Goal: Task Accomplishment & Management: Use online tool/utility

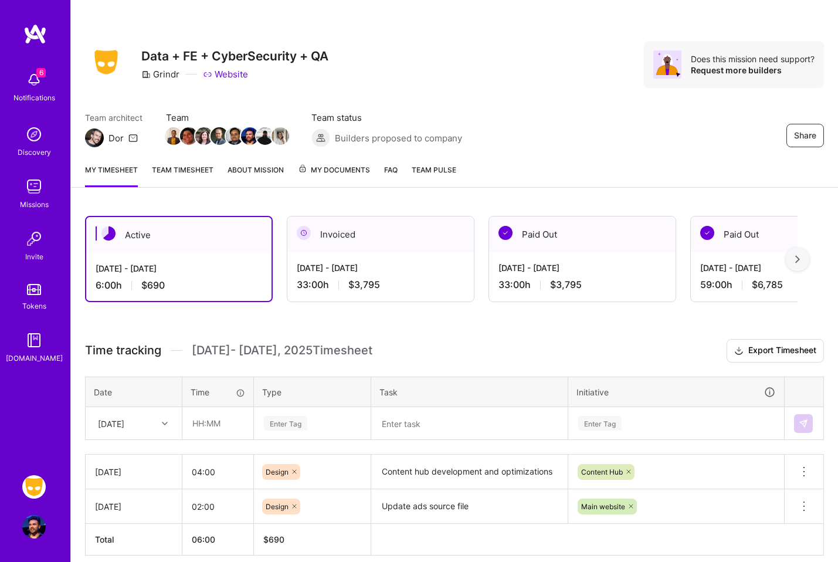
scroll to position [50, 0]
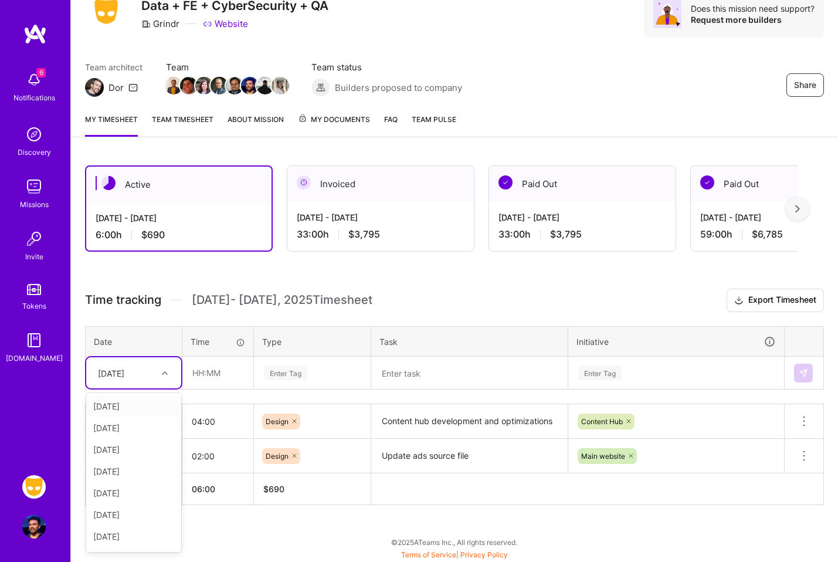
click at [152, 374] on div "[DATE]" at bounding box center [124, 372] width 65 height 19
click at [149, 491] on div "[DATE]" at bounding box center [133, 493] width 95 height 22
click at [223, 372] on input "text" at bounding box center [218, 372] width 70 height 31
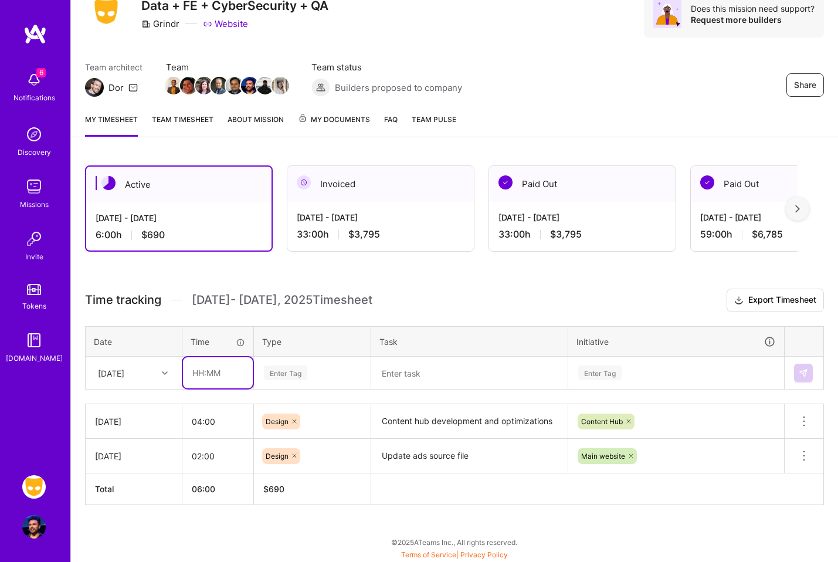
type input "03:00"
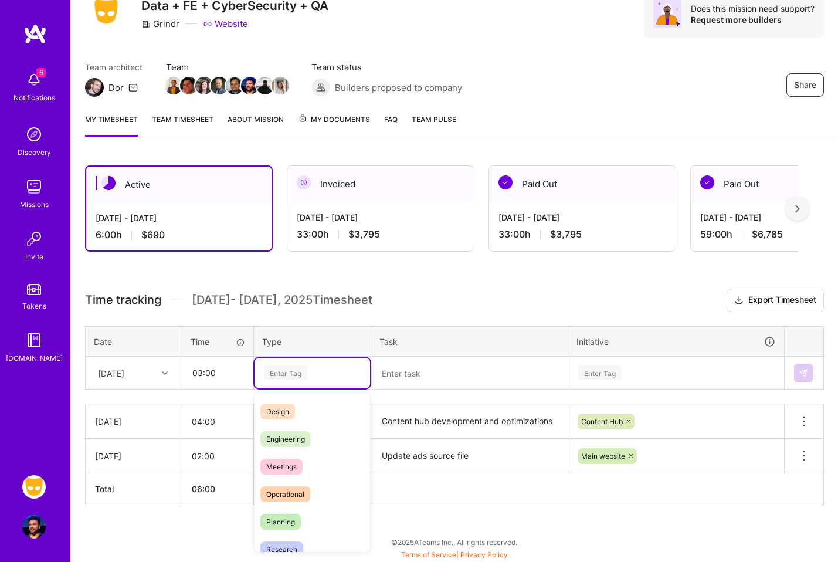
click at [299, 378] on div "Enter Tag" at bounding box center [285, 373] width 43 height 18
click at [300, 404] on div "Design" at bounding box center [313, 412] width 116 height 28
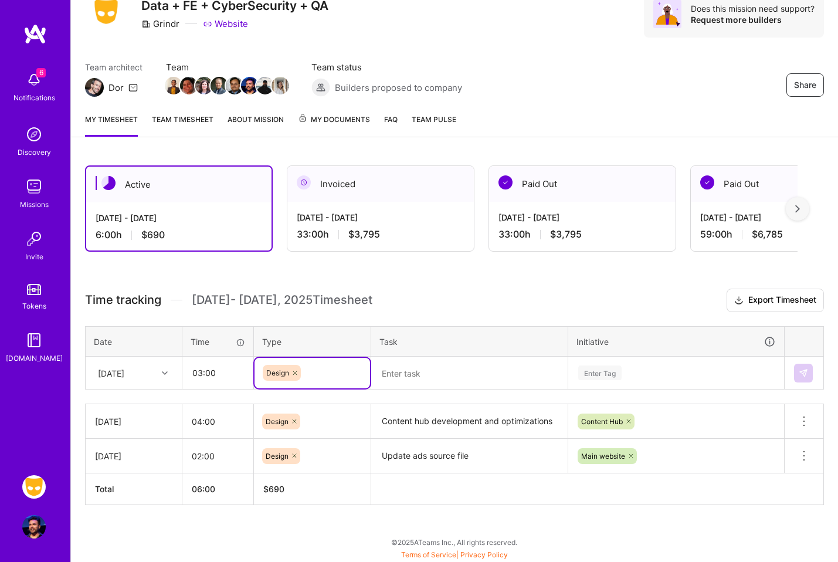
click at [423, 371] on textarea at bounding box center [469, 373] width 194 height 31
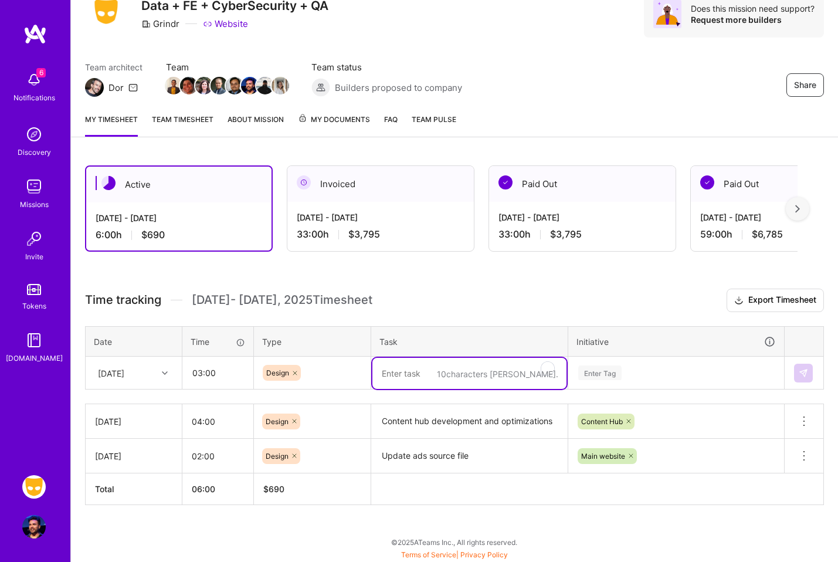
paste textarea "Content hub development and optimizations"
type textarea "Content hub development and optimizations"
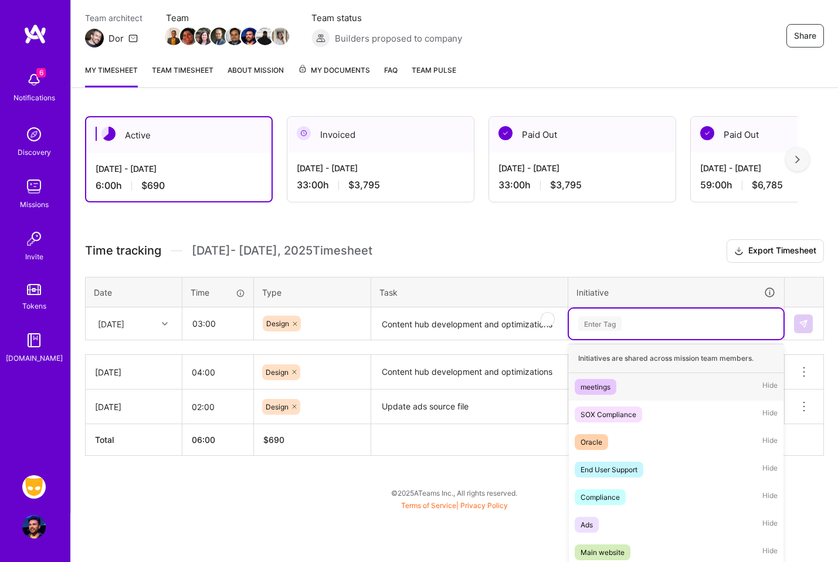
click at [705, 339] on div "option meetings focused, 1 of 35. 35 results available. Use Up and Down to choo…" at bounding box center [676, 324] width 215 height 31
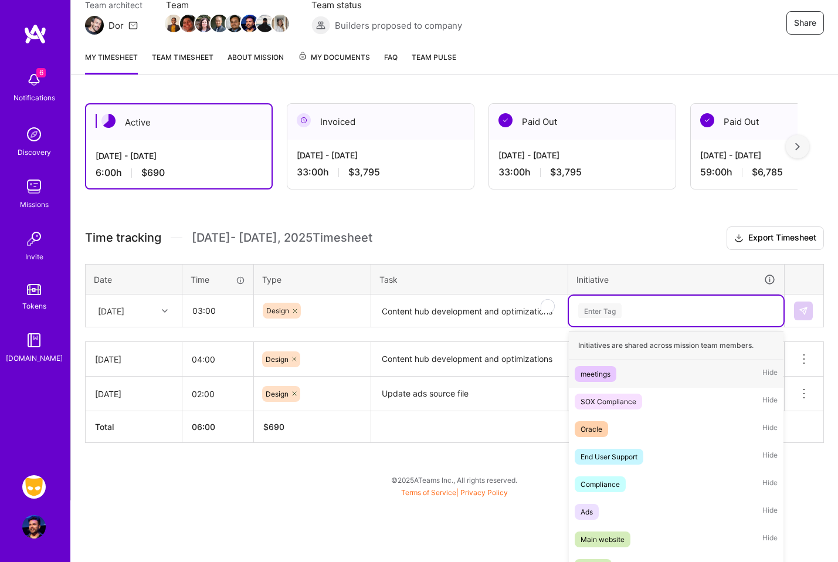
scroll to position [121, 0]
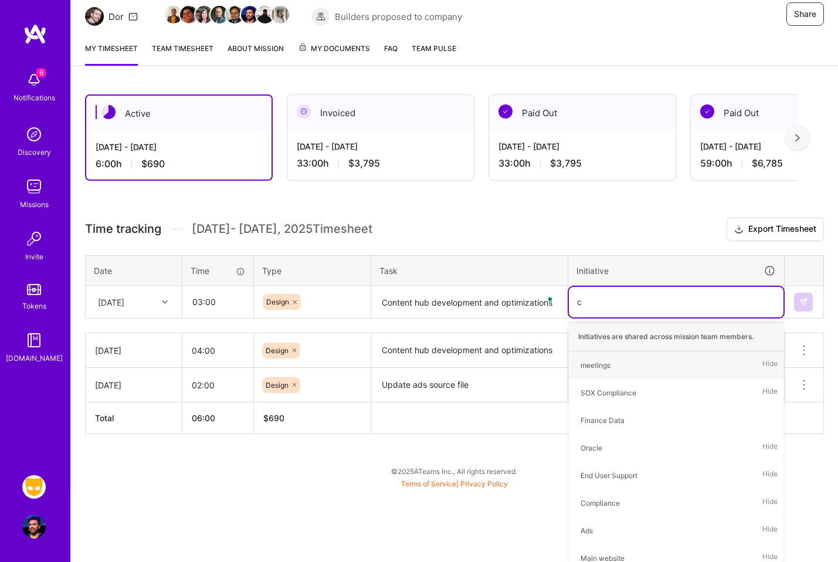
type input "co"
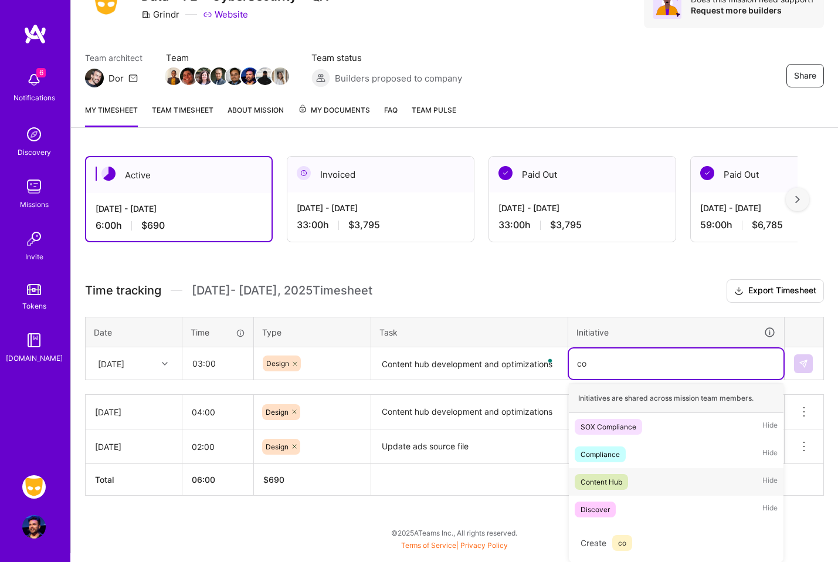
click at [641, 483] on div "Content Hub Hide" at bounding box center [676, 482] width 215 height 28
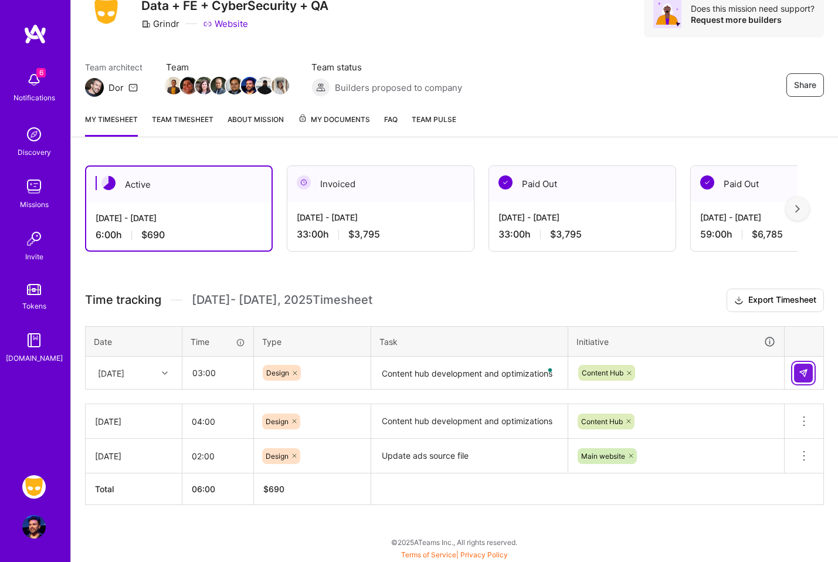
click at [799, 372] on img at bounding box center [803, 372] width 9 height 9
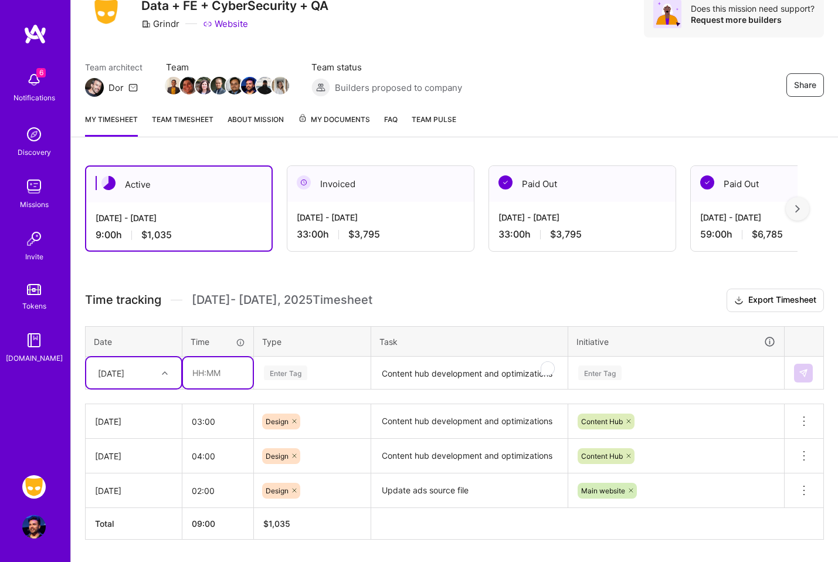
click at [213, 372] on input "text" at bounding box center [218, 372] width 70 height 31
type input "03:00"
click at [310, 376] on div "Enter Tag" at bounding box center [313, 373] width 116 height 31
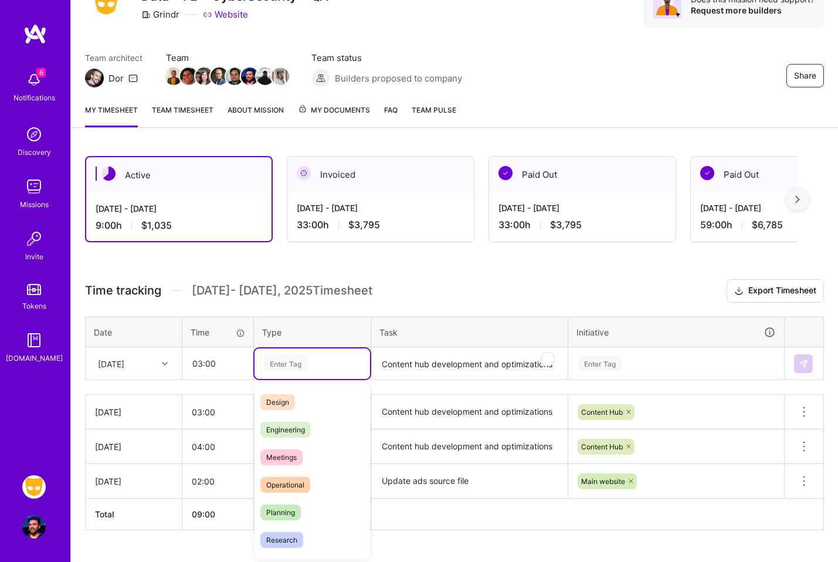
scroll to position [62, 0]
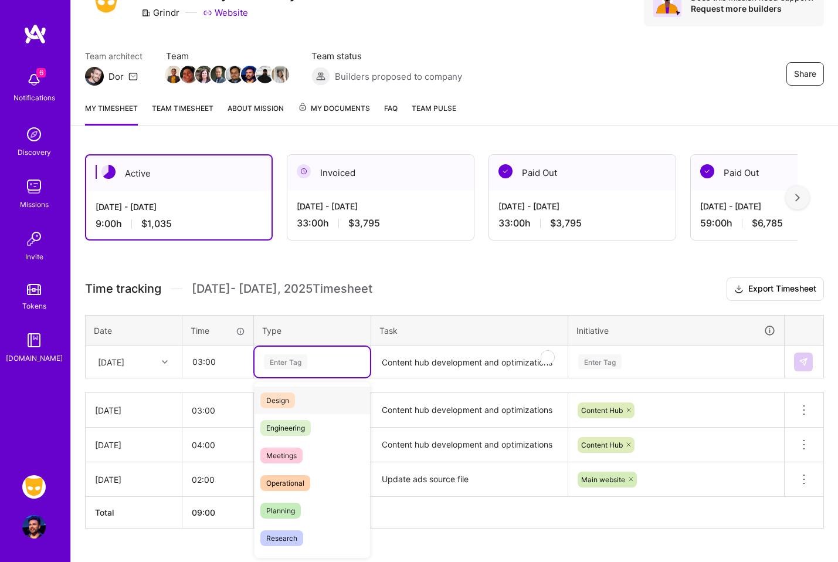
click at [304, 394] on div "Design" at bounding box center [313, 401] width 116 height 28
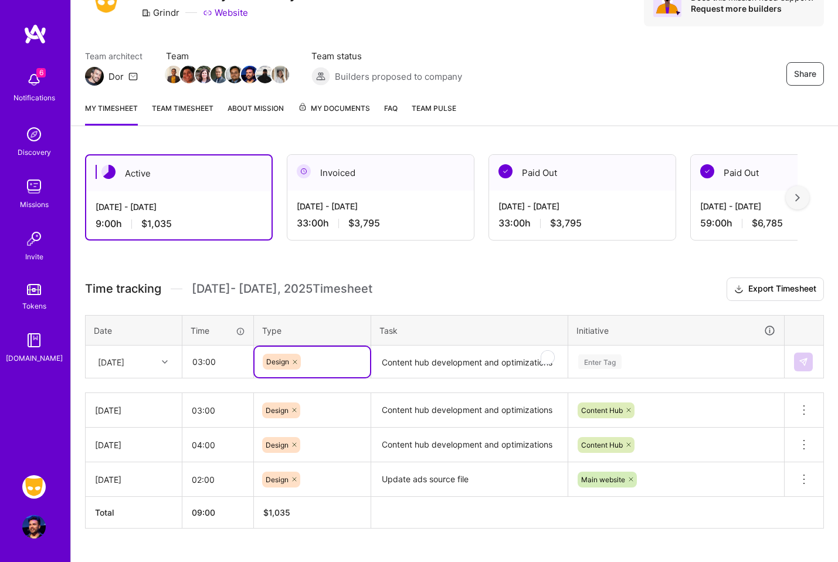
click at [391, 366] on textarea "Content hub development and optimizations" at bounding box center [469, 362] width 194 height 31
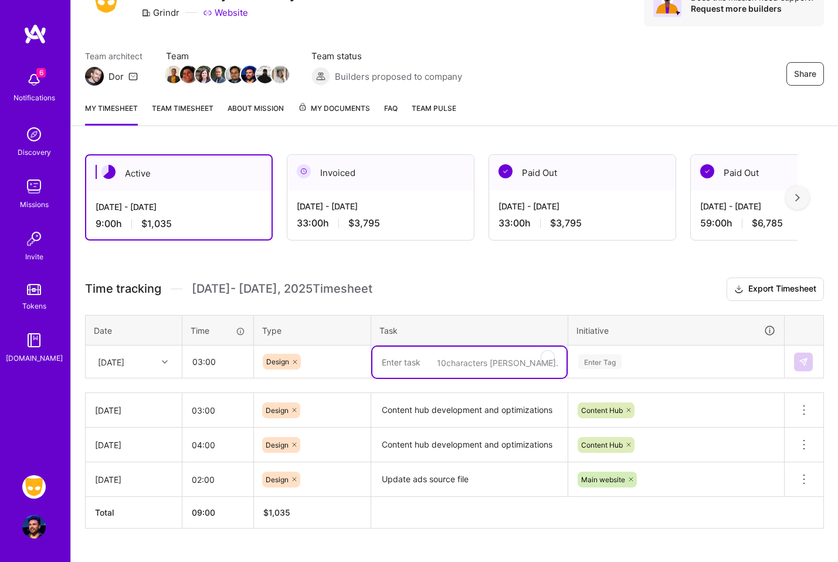
paste textarea "Content hub development and optimizations"
type textarea "Content hub development and optimizations"
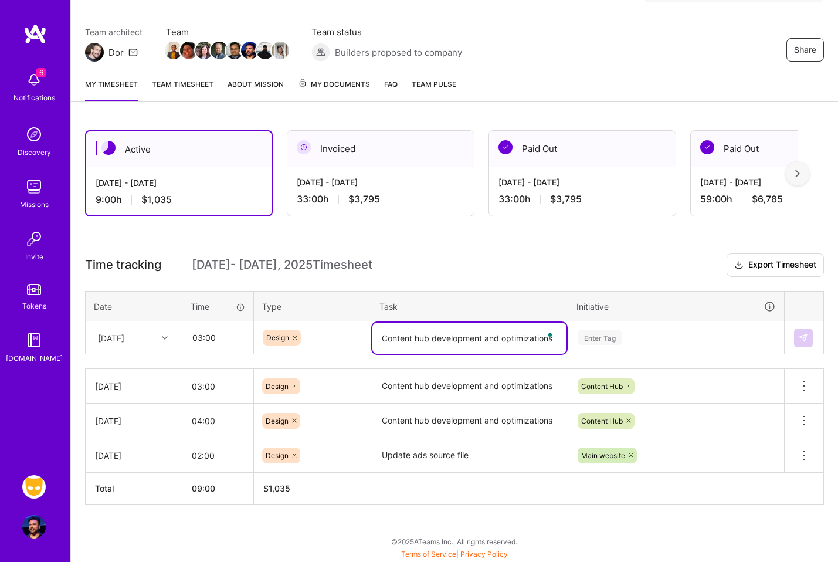
click at [657, 353] on div "Enter Tag" at bounding box center [676, 338] width 215 height 31
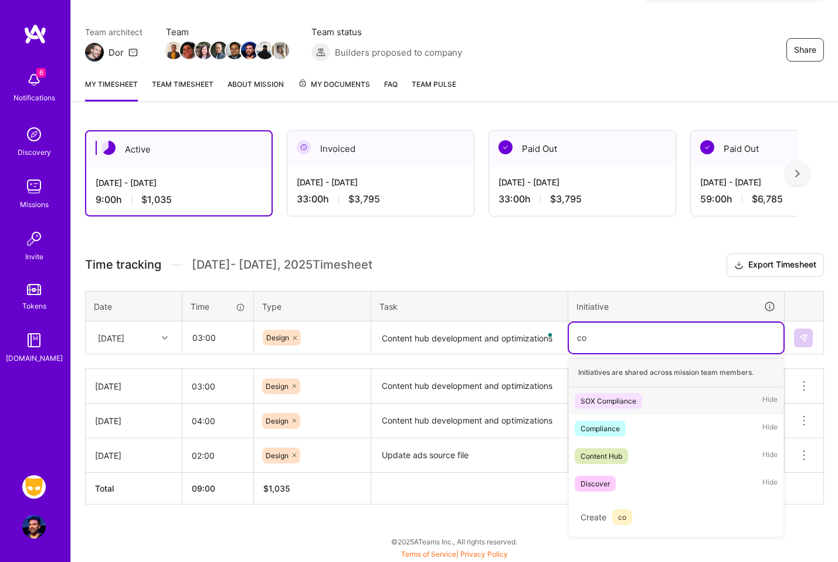
scroll to position [85, 0]
type input "con"
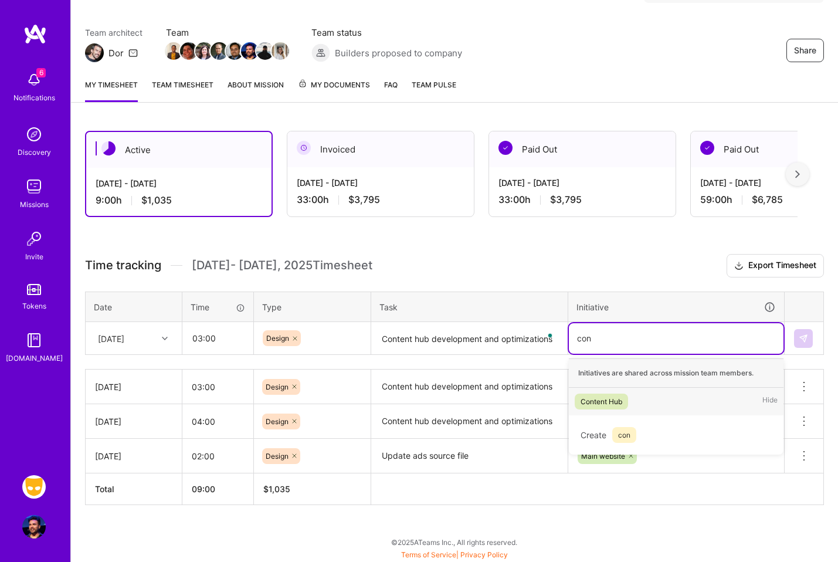
click at [636, 403] on div "Content Hub Hide" at bounding box center [676, 402] width 215 height 28
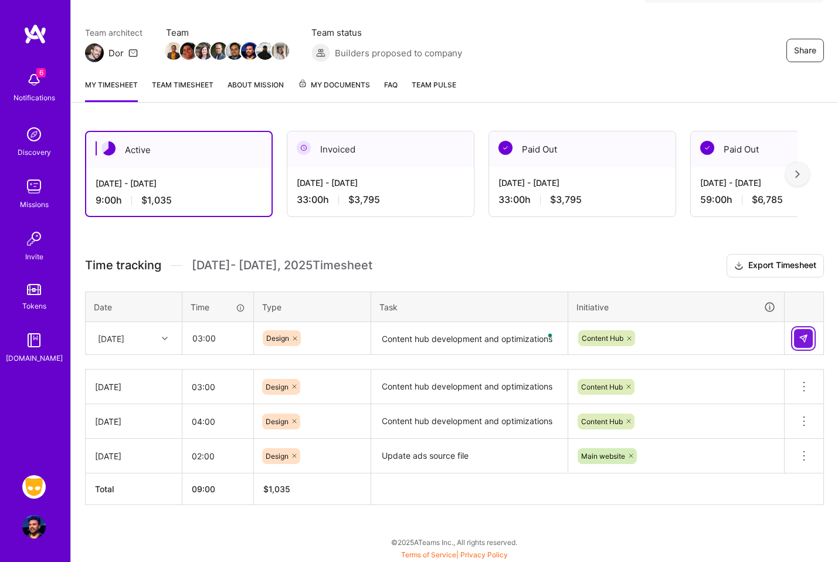
click at [805, 331] on button at bounding box center [803, 338] width 19 height 19
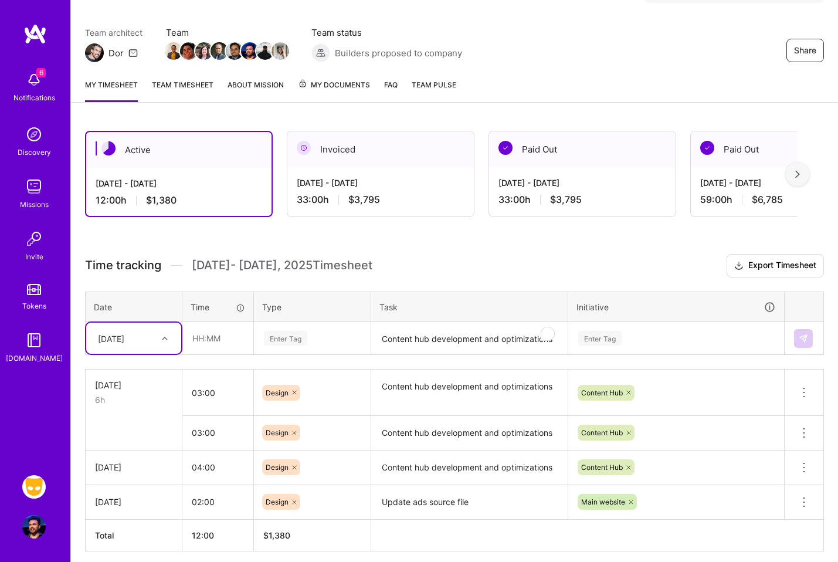
click at [155, 340] on div "[DATE]" at bounding box center [124, 337] width 65 height 19
click at [142, 458] on div "[DATE]" at bounding box center [133, 459] width 95 height 22
click at [223, 337] on input "text" at bounding box center [218, 338] width 70 height 31
type input "02:00"
click at [316, 334] on div "Enter Tag" at bounding box center [312, 338] width 99 height 15
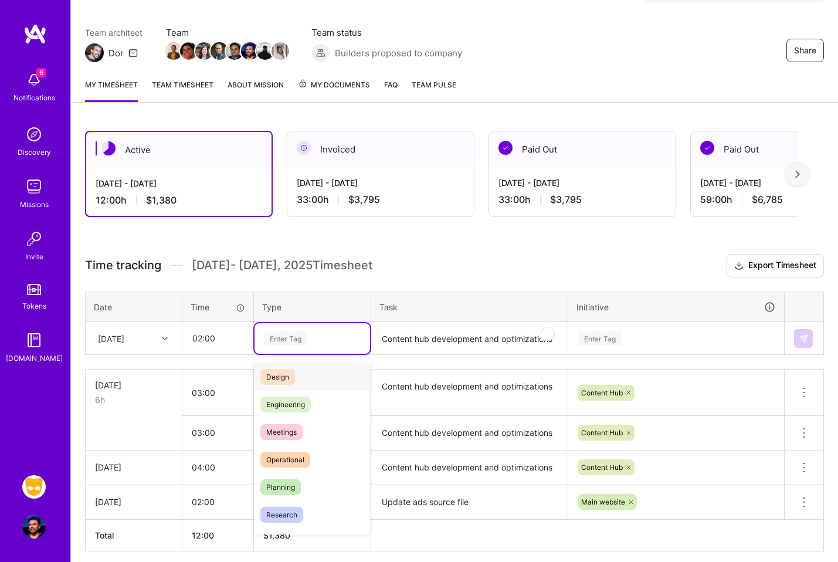
click at [305, 371] on div "Design" at bounding box center [313, 377] width 116 height 28
